Goal: Transaction & Acquisition: Purchase product/service

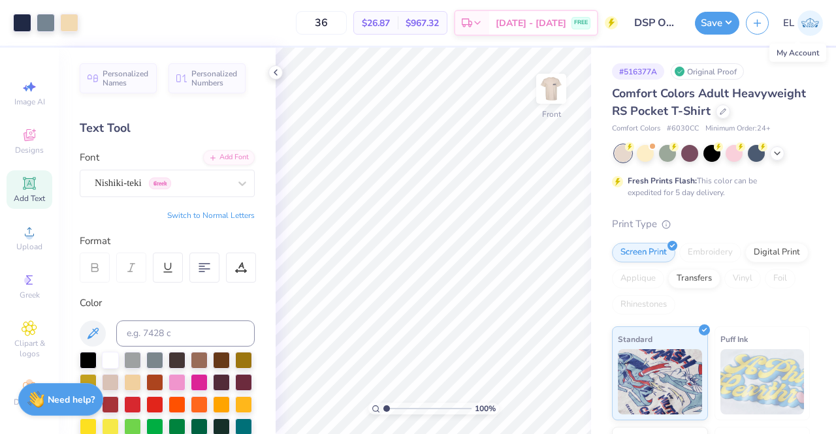
click at [800, 24] on img at bounding box center [809, 22] width 25 height 25
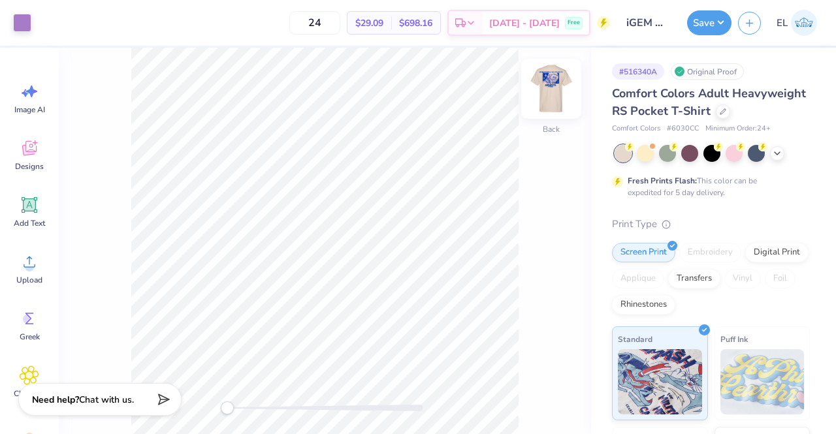
click at [552, 98] on img at bounding box center [551, 89] width 52 height 52
click at [562, 97] on img at bounding box center [551, 89] width 52 height 52
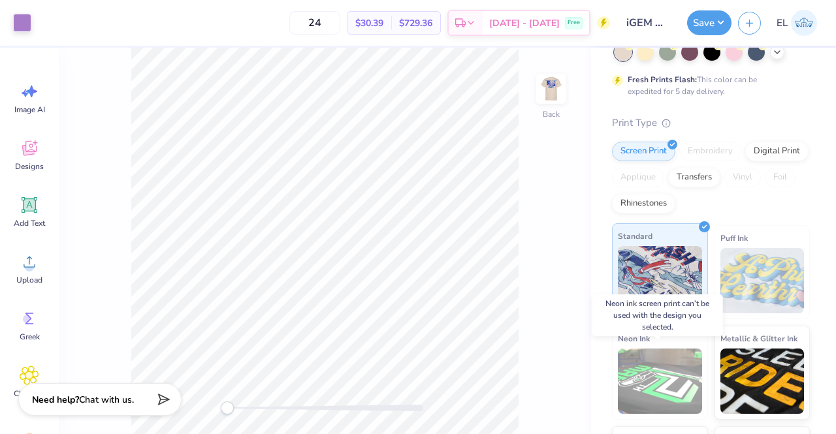
scroll to position [101, 0]
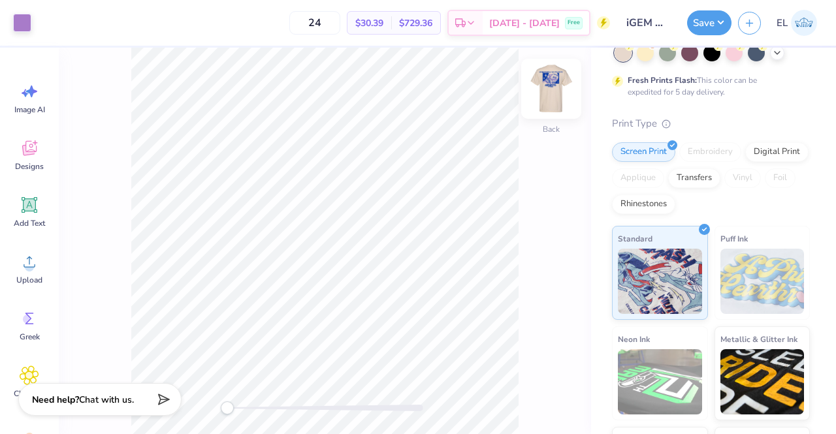
click at [551, 97] on img at bounding box center [551, 89] width 52 height 52
drag, startPoint x: 345, startPoint y: 22, endPoint x: 315, endPoint y: 25, distance: 30.9
click at [315, 25] on input "24" at bounding box center [314, 22] width 51 height 23
click at [260, 23] on div "12 $42.91 Per Item $514.92 Total Est. Delivery Sep 20 - 23 Free" at bounding box center [335, 23] width 548 height 46
drag, startPoint x: 352, startPoint y: 22, endPoint x: 315, endPoint y: 27, distance: 38.2
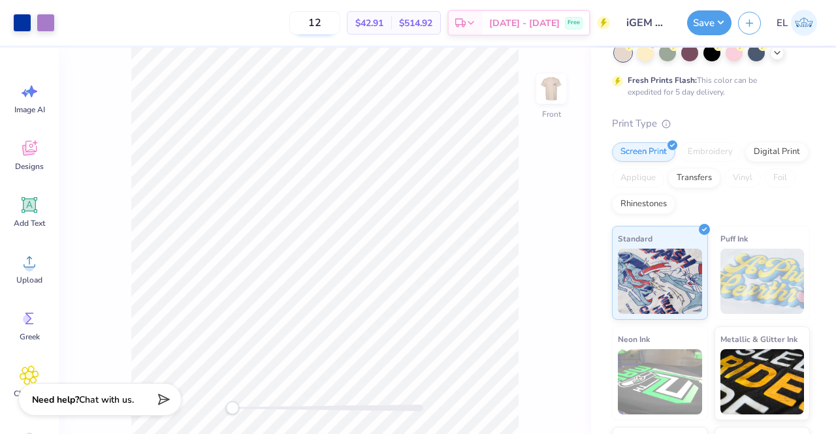
click at [315, 27] on input "12" at bounding box center [314, 22] width 51 height 23
type input "24"
click at [253, 34] on div "24 $29.09 Per Item $698.16 Total Est. Delivery Sep 20 - 23 Free" at bounding box center [335, 23] width 548 height 46
